Goal: Task Accomplishment & Management: Manage account settings

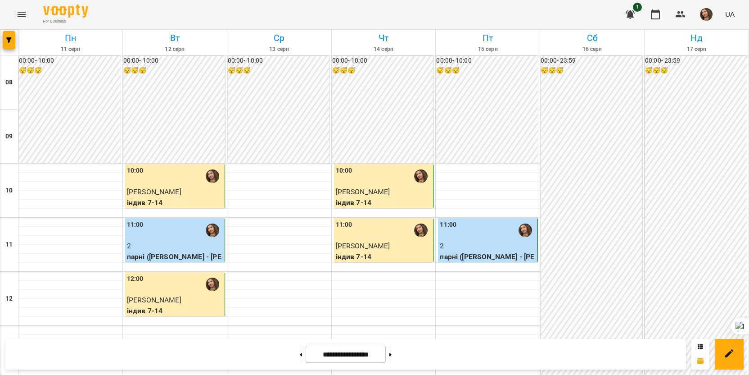
scroll to position [135, 0]
click at [392, 357] on button at bounding box center [390, 354] width 2 height 20
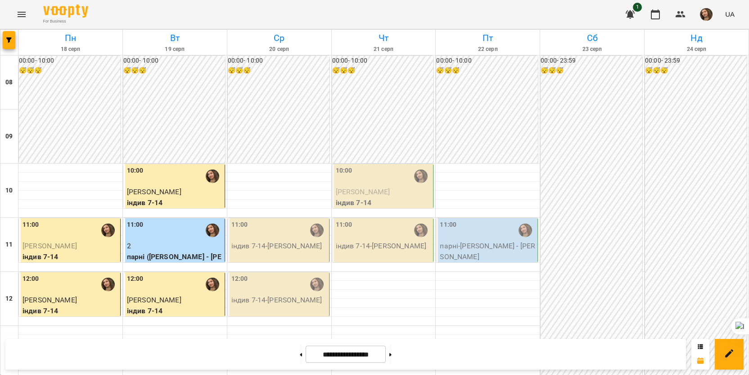
scroll to position [405, 0]
click at [300, 358] on button at bounding box center [301, 354] width 2 height 20
type input "**********"
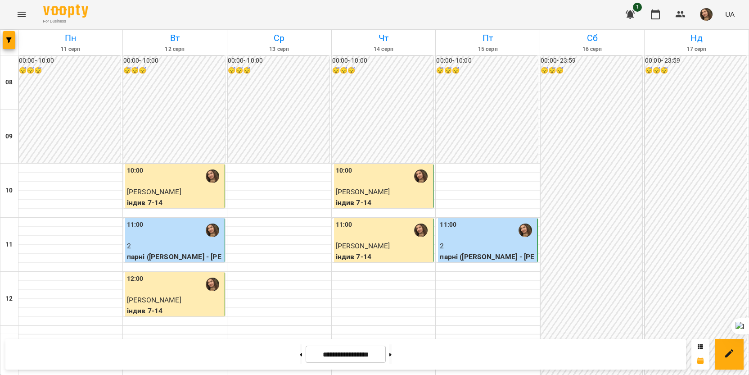
click at [704, 14] on img "button" at bounding box center [706, 14] width 13 height 13
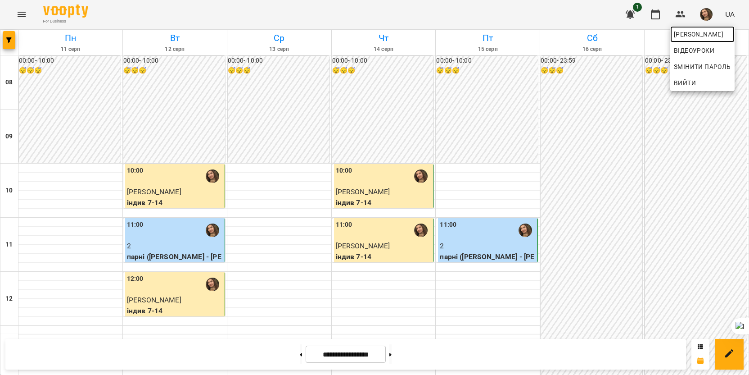
click at [701, 36] on span "[PERSON_NAME]" at bounding box center [702, 34] width 57 height 11
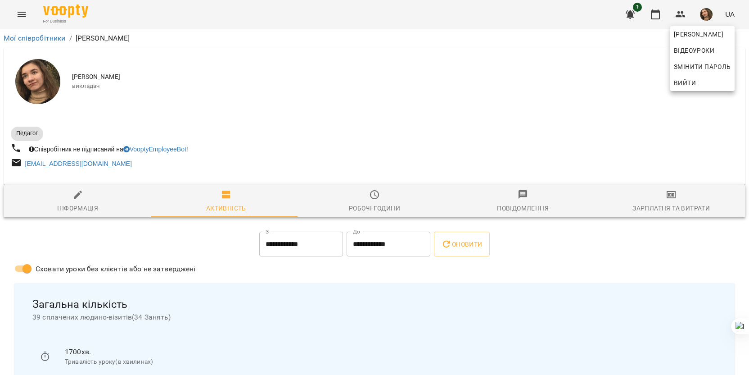
click at [256, 311] on div at bounding box center [374, 187] width 749 height 375
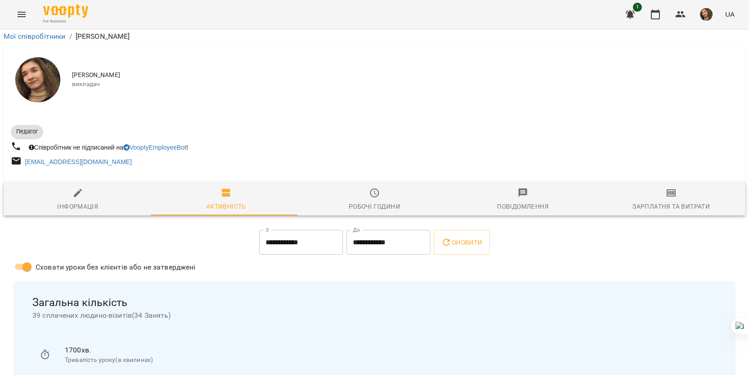
scroll to position [90, 0]
click at [691, 201] on div "Зарплатня та Витрати" at bounding box center [671, 206] width 77 height 11
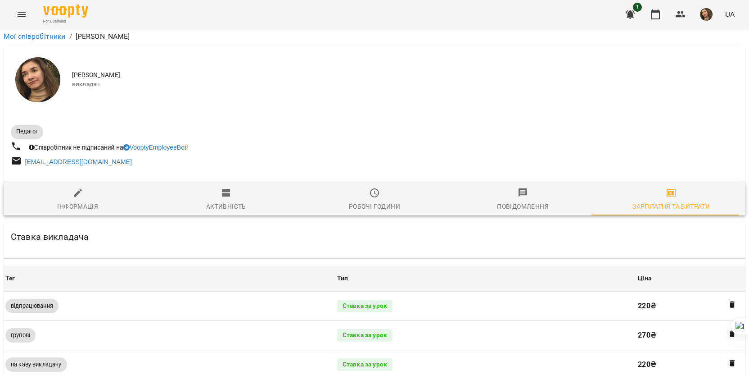
scroll to position [270, 0]
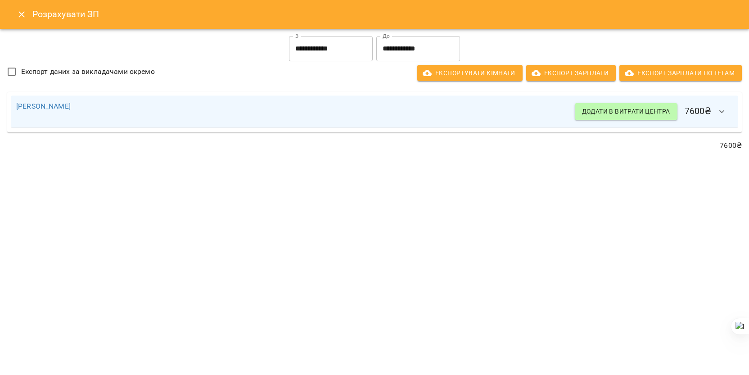
click at [18, 15] on icon "Close" at bounding box center [21, 14] width 11 height 11
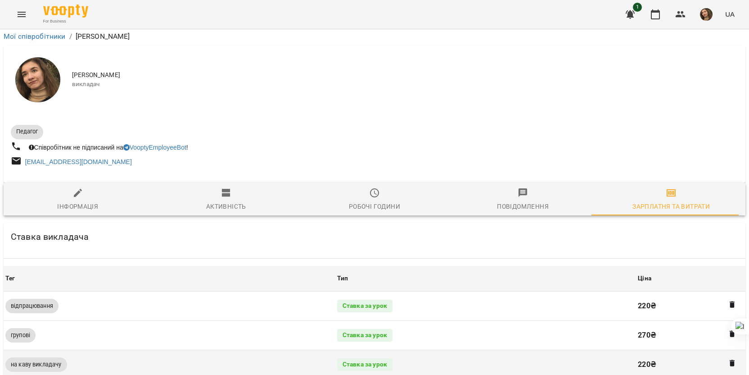
scroll to position [90, 0]
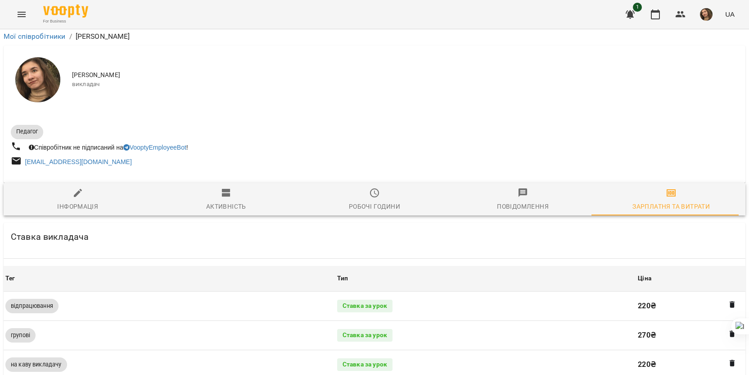
drag, startPoint x: 69, startPoint y: 104, endPoint x: 85, endPoint y: 112, distance: 18.3
click at [68, 187] on span "Інформація" at bounding box center [78, 199] width 138 height 24
select select "**"
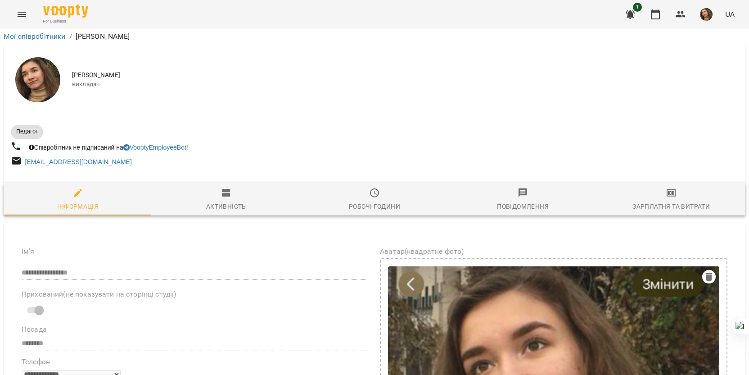
click at [215, 187] on span "Активність" at bounding box center [227, 199] width 138 height 24
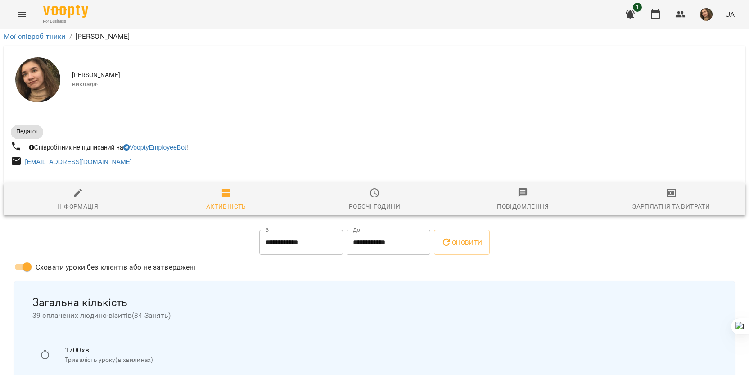
scroll to position [37, 0]
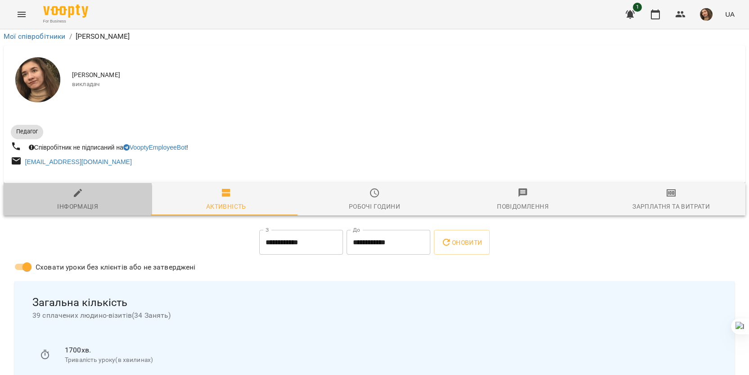
click at [36, 187] on span "Інформація" at bounding box center [78, 199] width 138 height 24
select select "**"
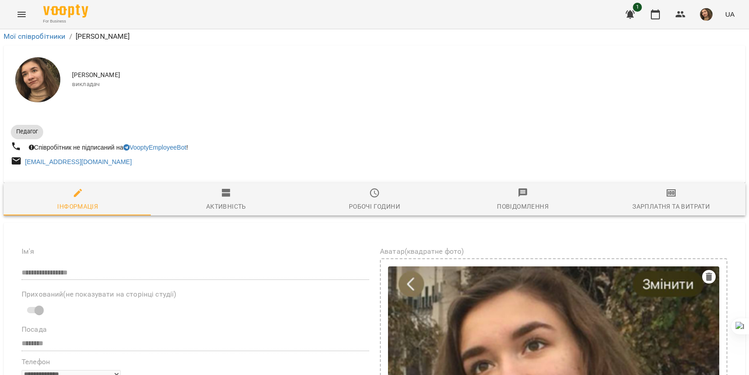
scroll to position [352, 0]
drag, startPoint x: 79, startPoint y: 208, endPoint x: 185, endPoint y: 218, distance: 105.9
click at [159, 233] on button at bounding box center [164, 232] width 12 height 12
click at [652, 17] on icon "button" at bounding box center [655, 14] width 9 height 10
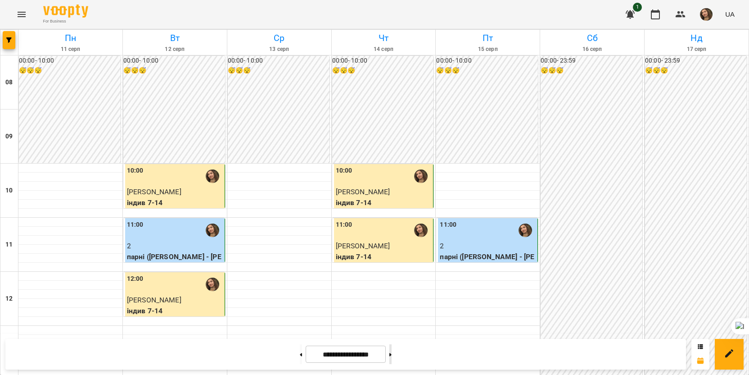
click at [392, 356] on button at bounding box center [390, 354] width 2 height 20
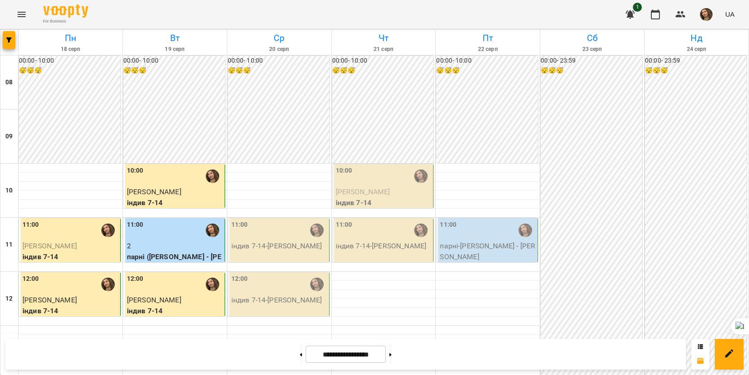
scroll to position [118, 0]
click at [300, 349] on button at bounding box center [301, 354] width 2 height 20
type input "**********"
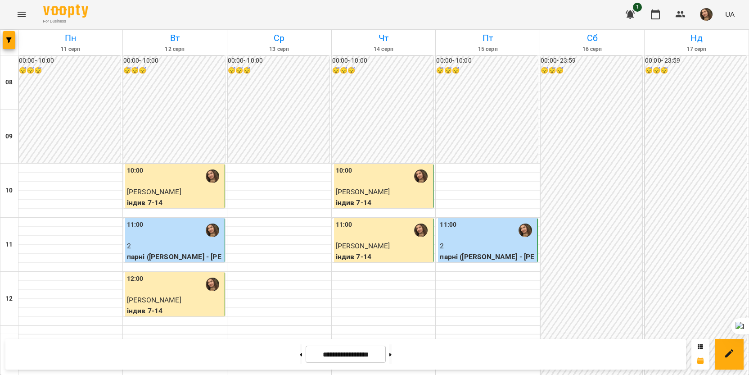
scroll to position [315, 0]
